Goal: Information Seeking & Learning: Learn about a topic

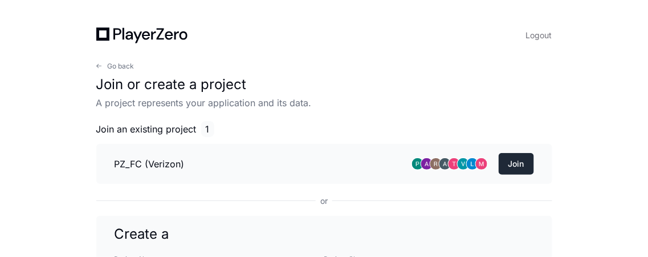
click at [525, 162] on button "Join" at bounding box center [516, 164] width 35 height 22
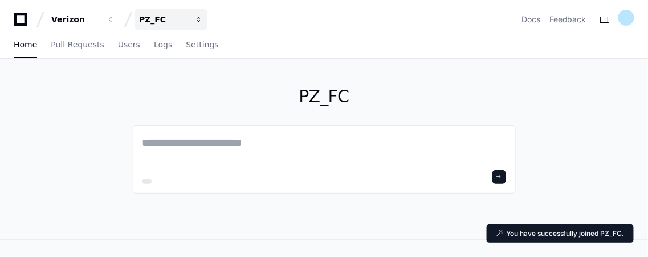
click at [194, 18] on button "PZ_FC" at bounding box center [171, 19] width 73 height 21
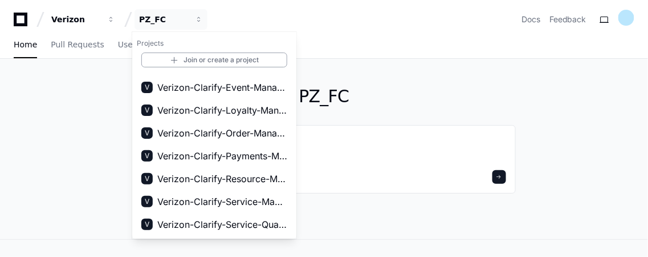
scroll to position [269, 0]
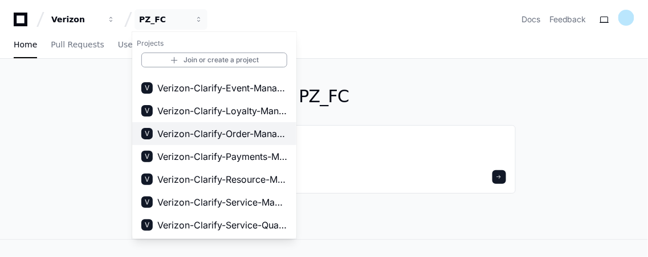
click at [245, 135] on span "Verizon-Clarify-Order-Management" at bounding box center [222, 134] width 130 height 14
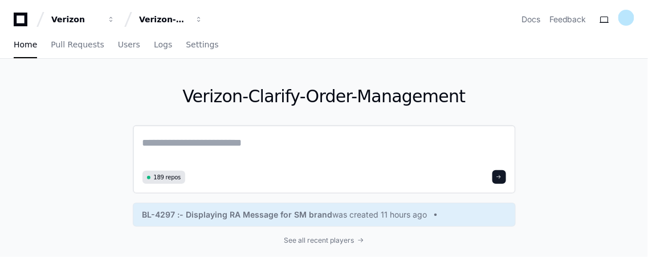
click at [245, 149] on textarea at bounding box center [325, 151] width 364 height 32
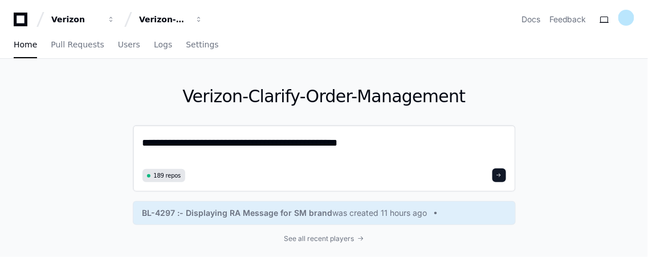
type textarea "**********"
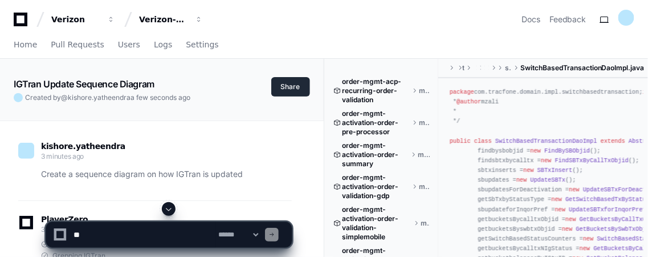
click at [281, 90] on button "Share" at bounding box center [290, 86] width 39 height 19
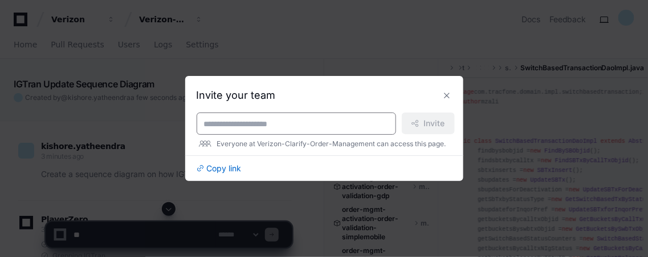
click at [264, 127] on input at bounding box center [296, 123] width 185 height 11
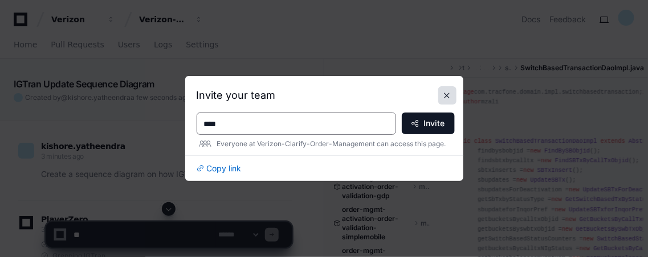
type input "****"
click at [447, 99] on button at bounding box center [447, 95] width 18 height 18
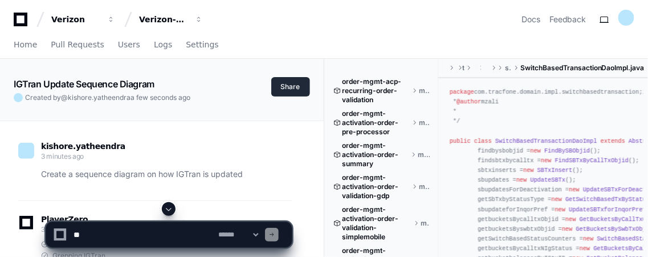
click at [291, 83] on button "Share" at bounding box center [290, 86] width 39 height 19
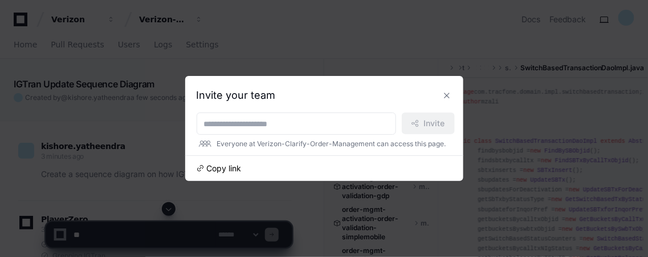
click at [209, 170] on span "Copy link" at bounding box center [224, 167] width 35 height 11
click at [445, 96] on button at bounding box center [447, 95] width 18 height 18
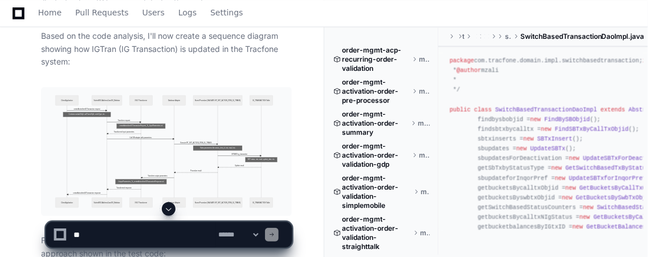
scroll to position [644, 0]
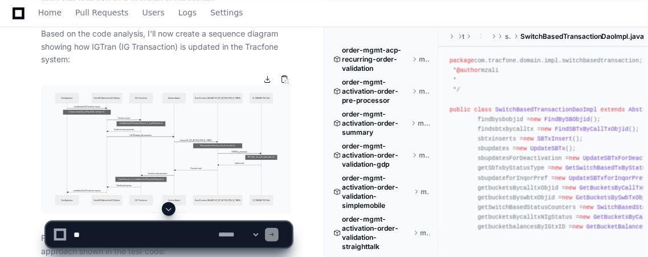
click at [226, 144] on img at bounding box center [166, 148] width 251 height 129
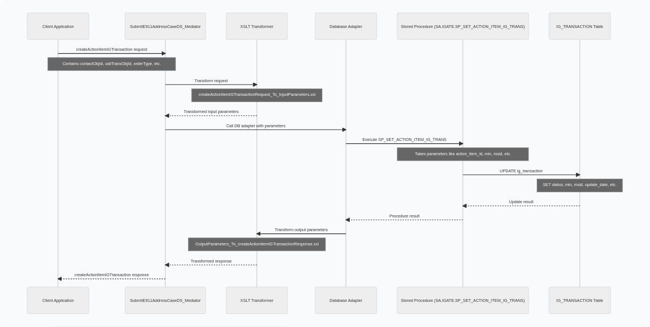
click at [258, 96] on img at bounding box center [325, 163] width 650 height 327
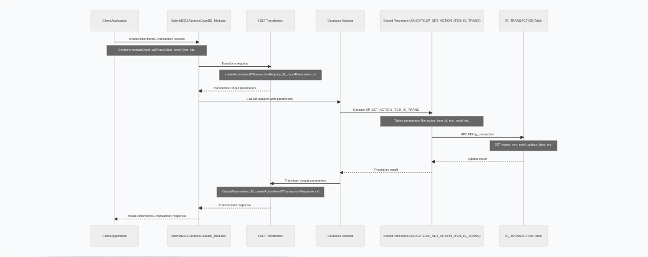
scroll to position [813, 0]
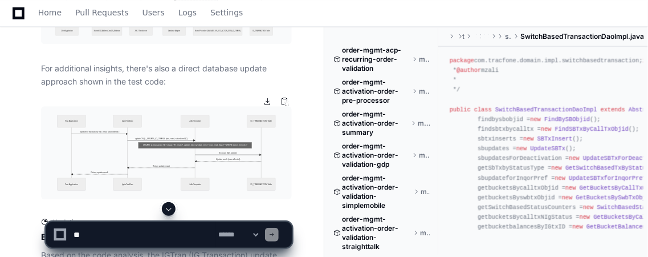
click at [193, 141] on img at bounding box center [166, 152] width 251 height 92
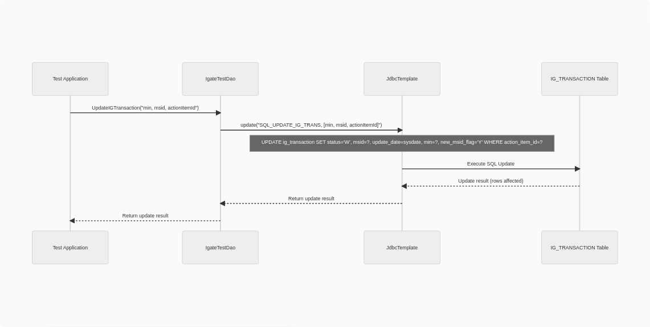
click at [193, 186] on img at bounding box center [325, 163] width 650 height 327
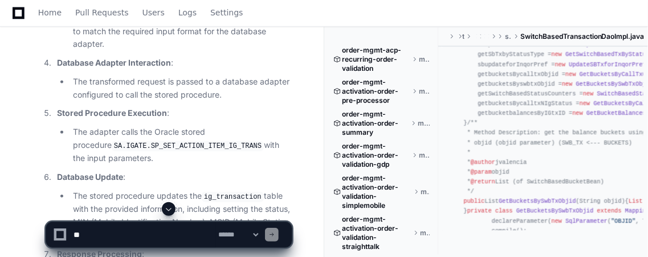
scroll to position [115, 0]
click at [283, 135] on li "The adapter calls the Oracle stored procedure SA.IGATE.SP_SET_ACTION_ITEM_IG_TR…" at bounding box center [181, 144] width 222 height 39
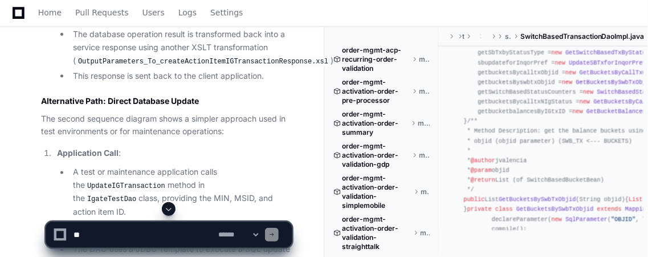
scroll to position [1561, 0]
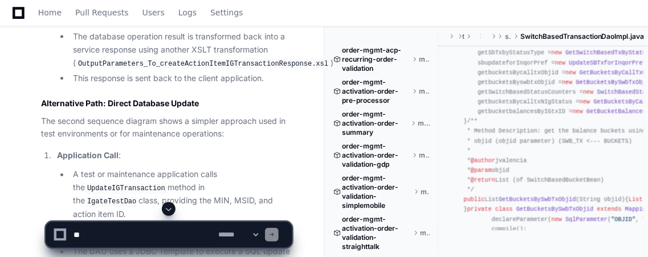
click at [127, 234] on textarea at bounding box center [143, 234] width 145 height 25
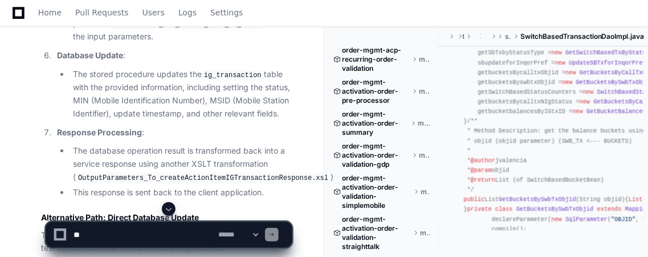
click at [250, 173] on code "OutputParameters_To_createActionItemIGTransactionResponse.xsl" at bounding box center [203, 178] width 255 height 10
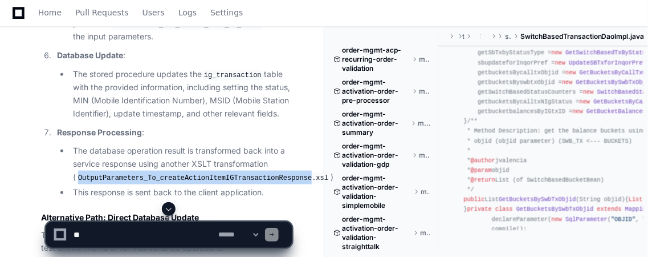
click at [250, 173] on code "OutputParameters_To_createActionItemIGTransactionResponse.xsl" at bounding box center [203, 178] width 255 height 10
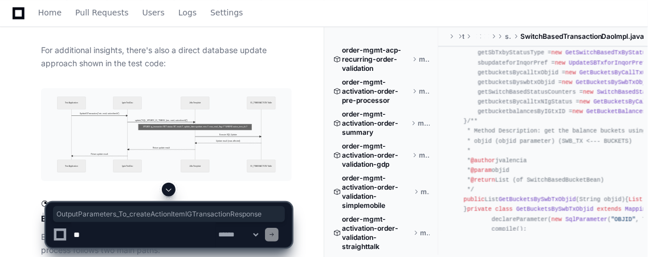
scroll to position [826, 0]
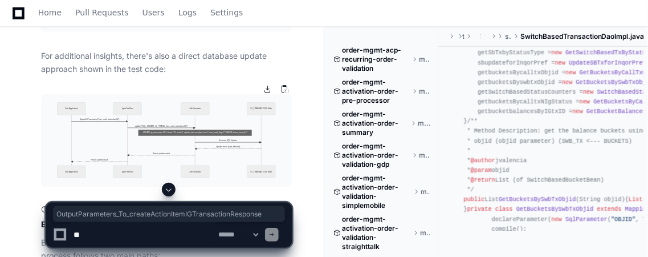
click at [230, 116] on img at bounding box center [166, 139] width 251 height 92
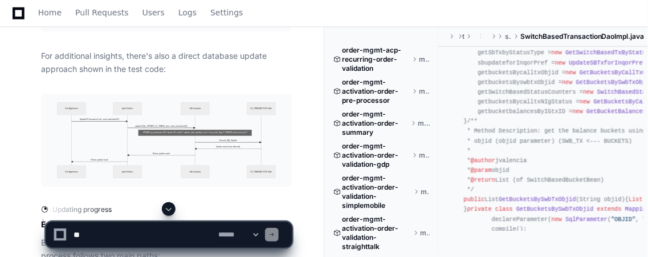
click at [161, 226] on textarea at bounding box center [143, 234] width 145 height 25
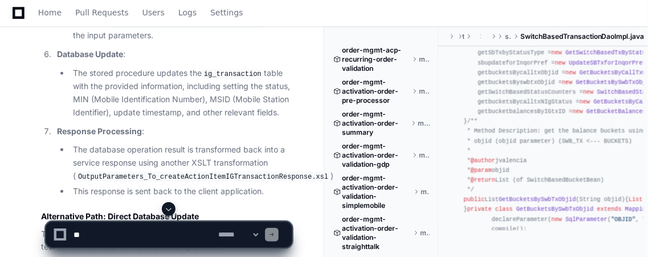
scroll to position [1447, 0]
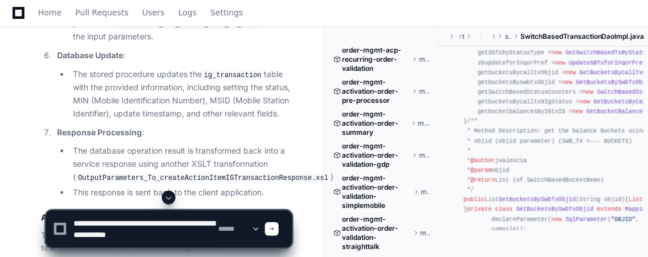
type textarea "**********"
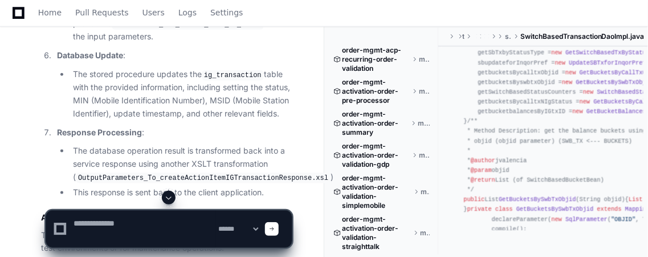
scroll to position [0, 0]
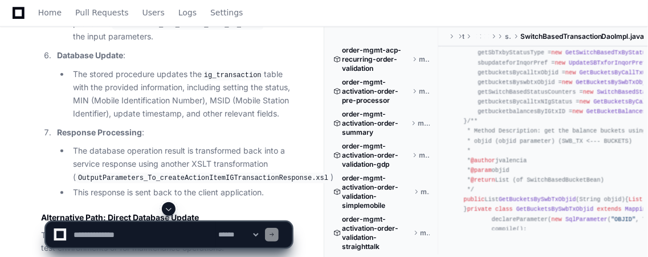
click at [214, 144] on li "The database operation result is transformed back into a service response using…" at bounding box center [181, 163] width 222 height 39
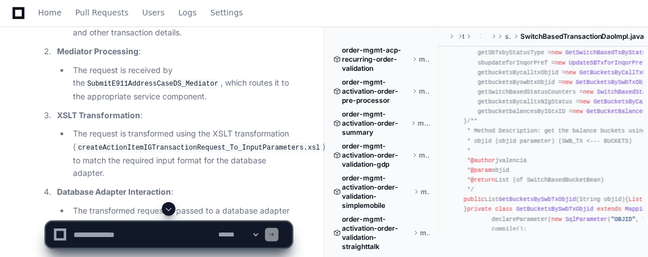
scroll to position [1226, 0]
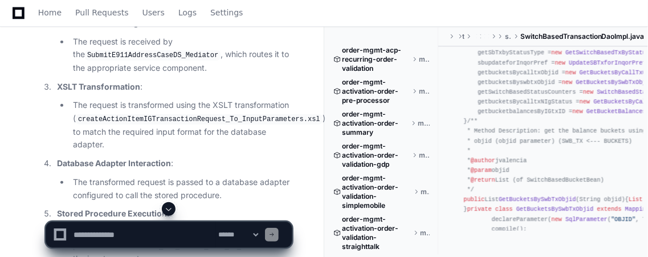
click at [170, 209] on span at bounding box center [168, 208] width 9 height 9
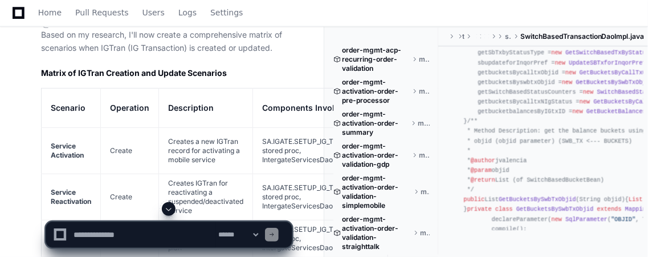
scroll to position [2603, 0]
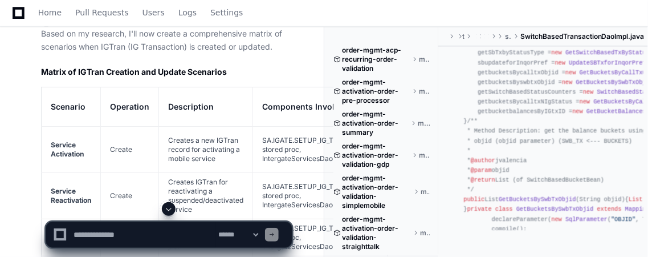
click at [451, 36] on span at bounding box center [451, 36] width 9 height 7
click at [274, 87] on th "Components Involved" at bounding box center [320, 106] width 135 height 39
click at [305, 126] on td "SA.IGATE.SETUP_IG_TRANSACTION stored proc, IntergateServicesDaoImpl" at bounding box center [320, 149] width 135 height 46
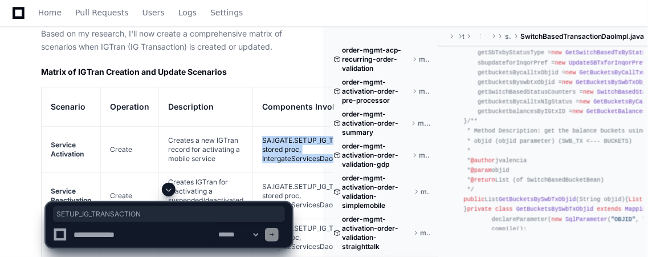
click at [305, 126] on td "SA.IGATE.SETUP_IG_TRANSACTION stored proc, IntergateServicesDaoImpl" at bounding box center [320, 149] width 135 height 46
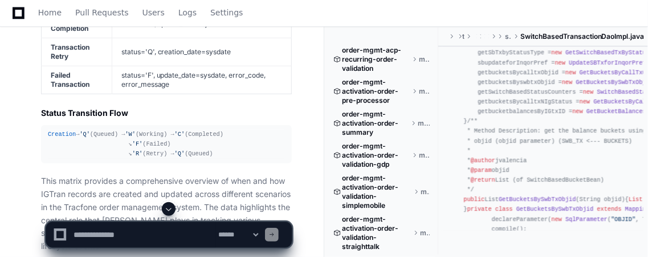
scroll to position [3502, 0]
